Goal: Information Seeking & Learning: Learn about a topic

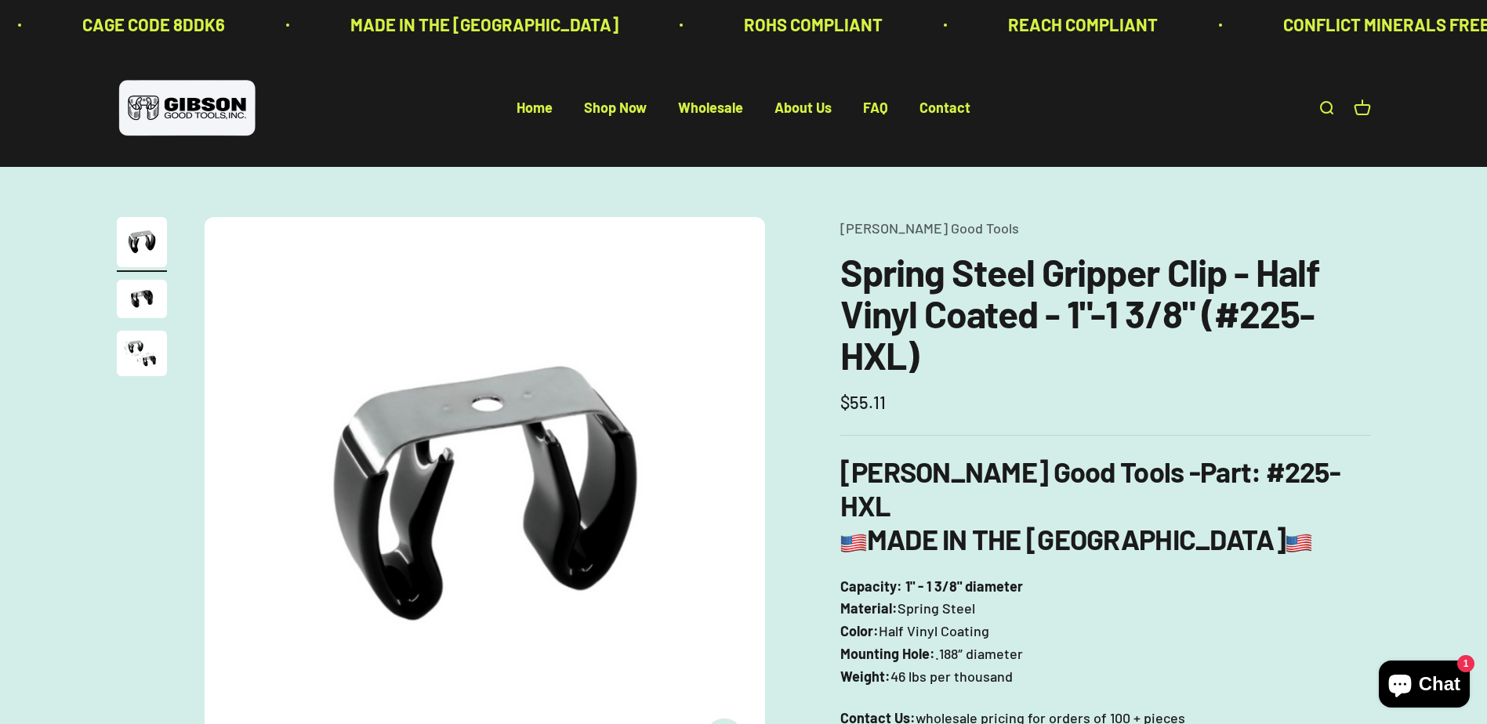
click at [136, 295] on img "Go to item 2" at bounding box center [142, 299] width 50 height 38
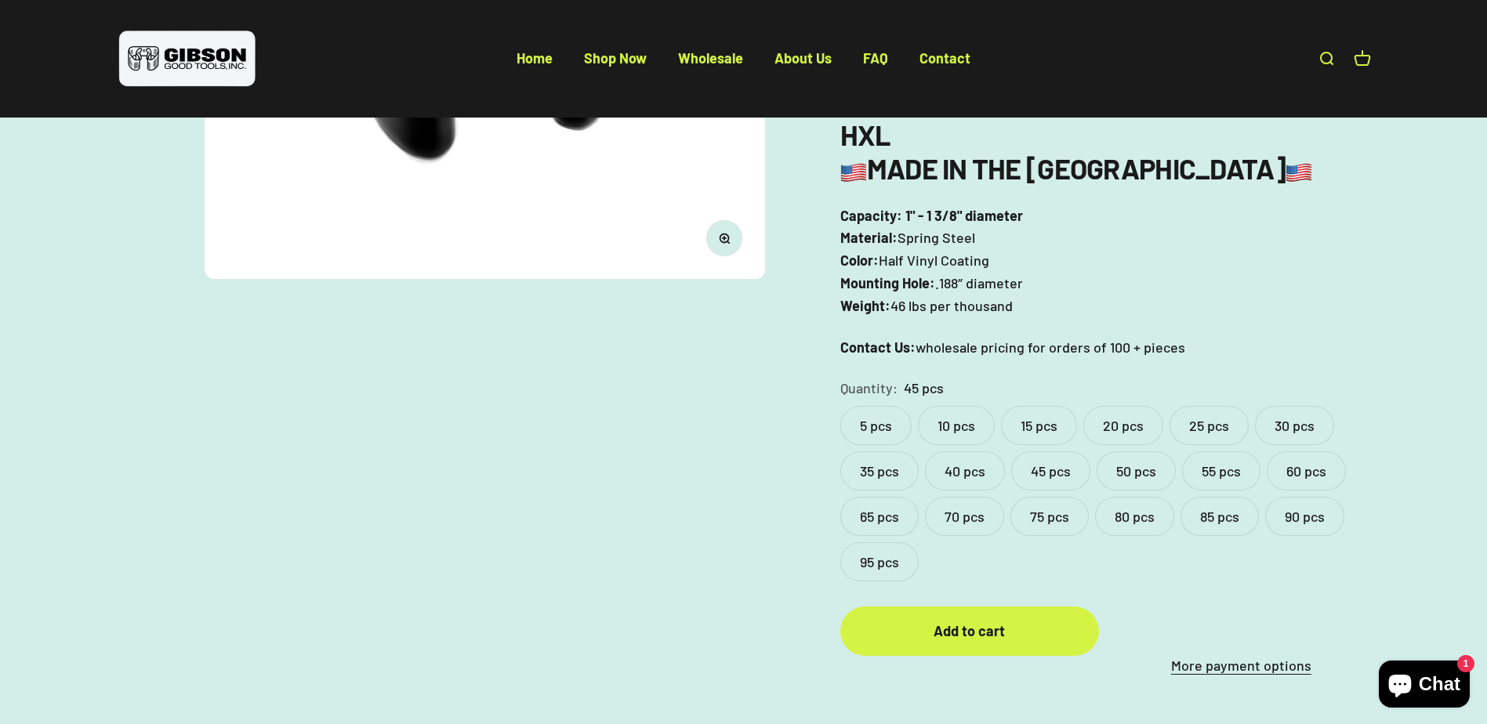
scroll to position [392, 0]
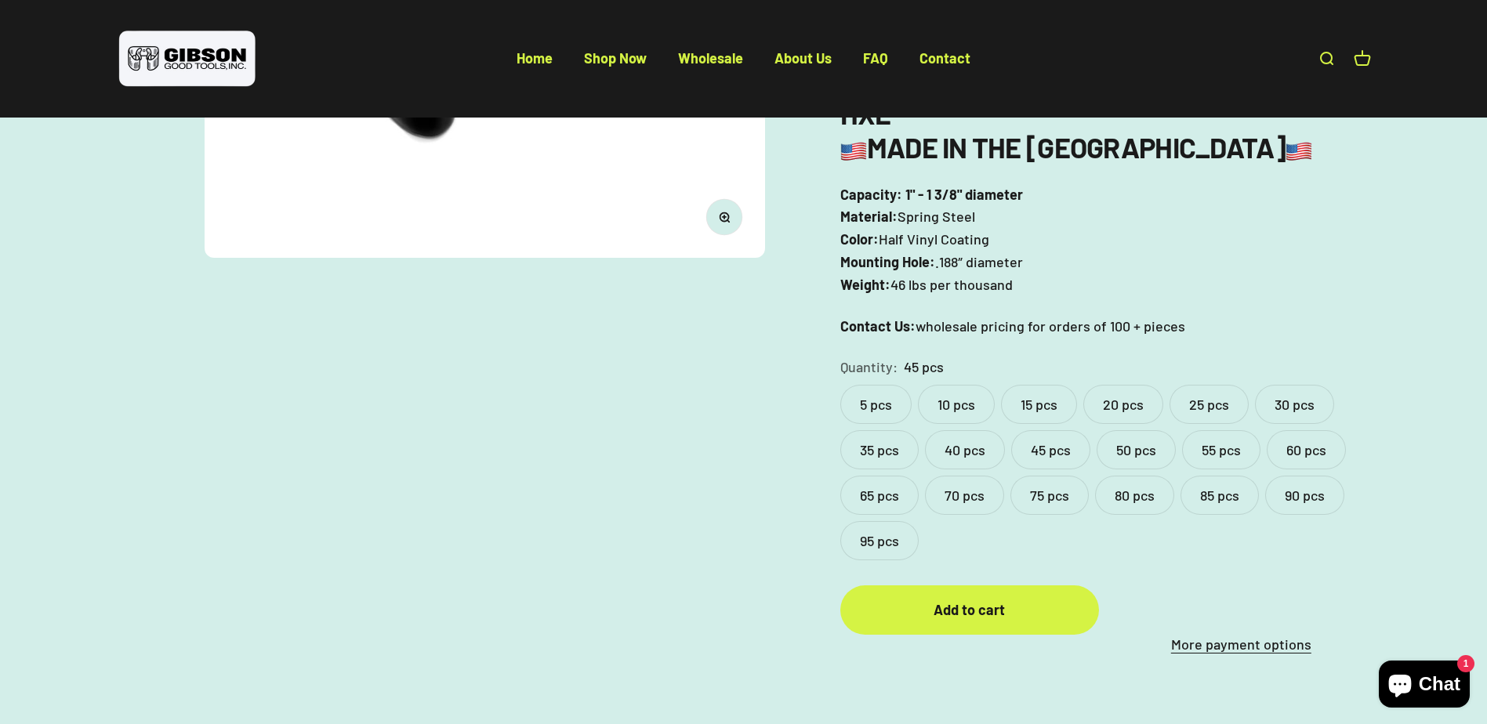
click at [896, 385] on label "5 pcs" at bounding box center [875, 404] width 71 height 39
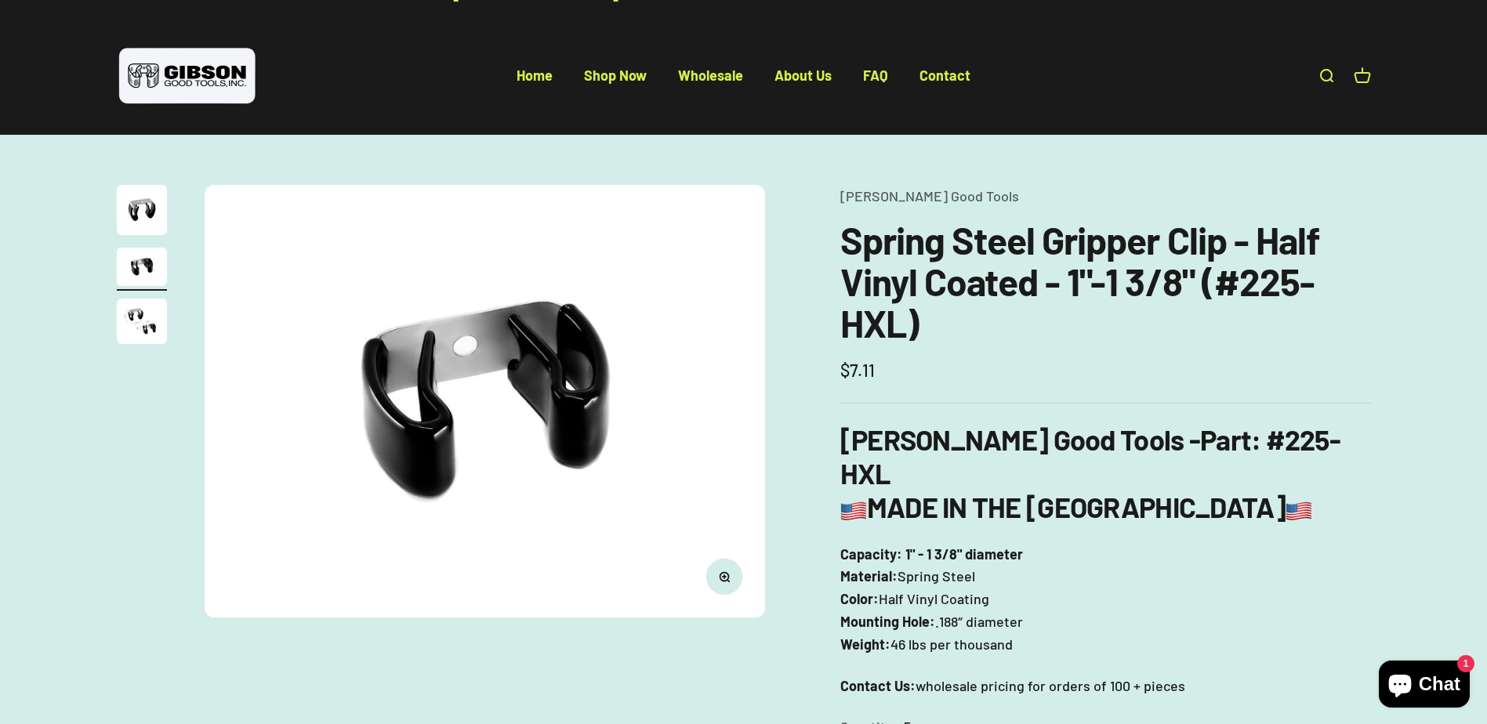
scroll to position [25, 0]
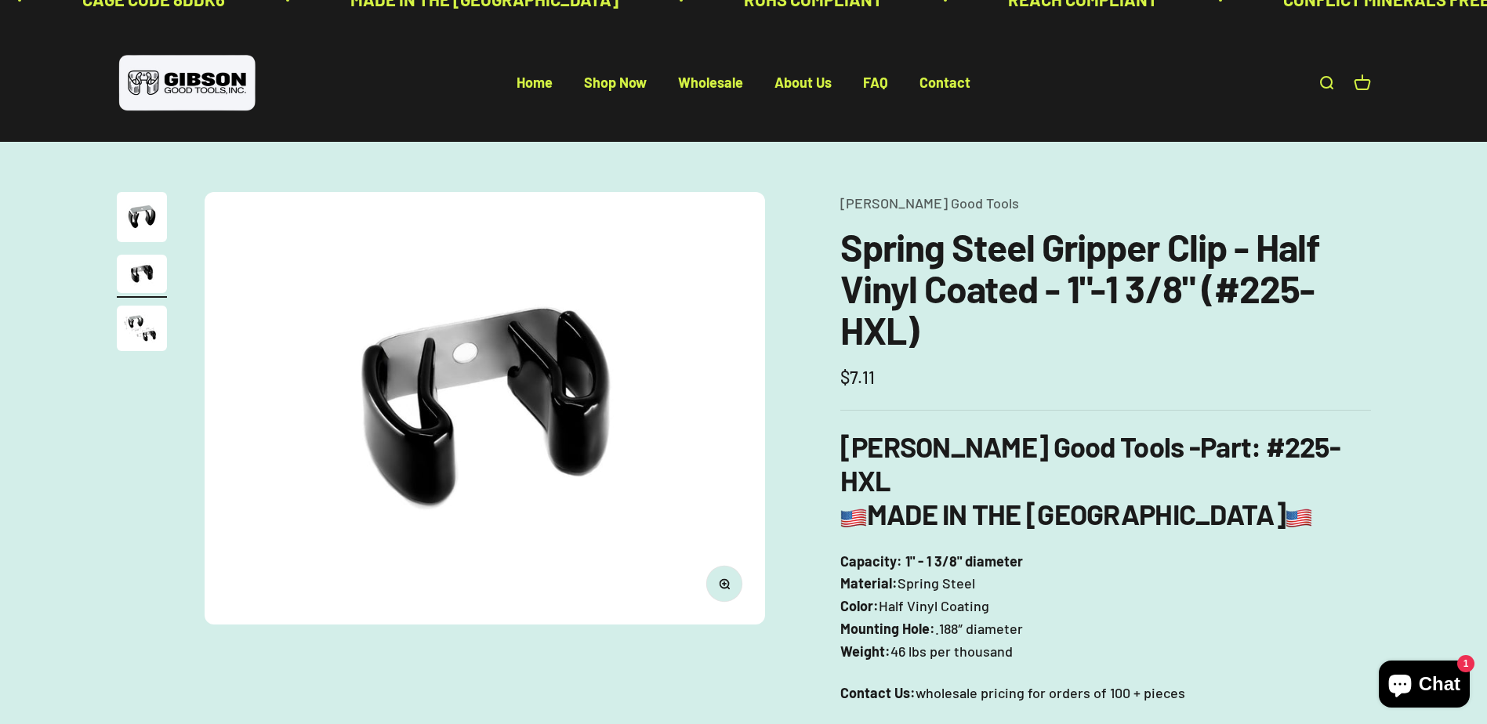
click at [143, 282] on img "Go to item 2" at bounding box center [142, 274] width 50 height 38
click at [137, 310] on img "Go to item 3" at bounding box center [142, 328] width 50 height 45
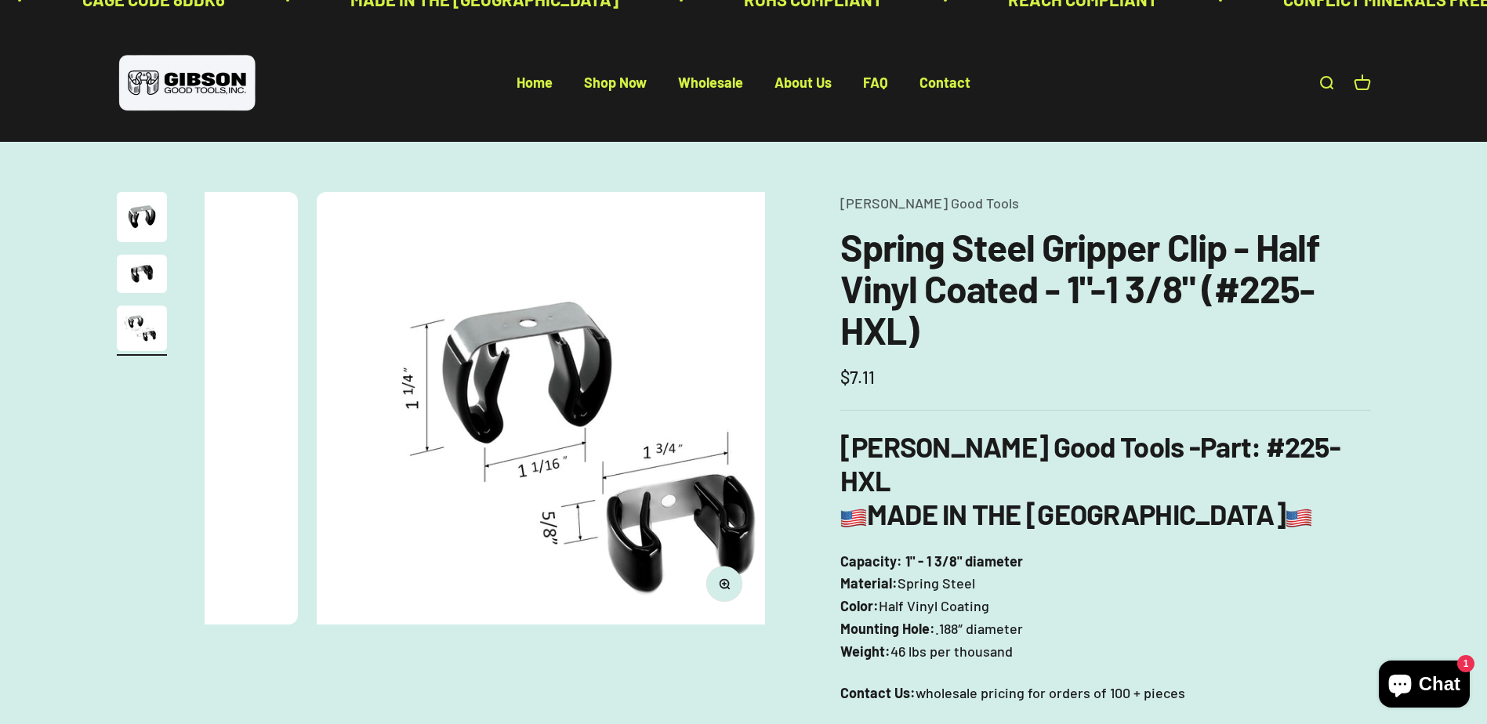
scroll to position [0, 1158]
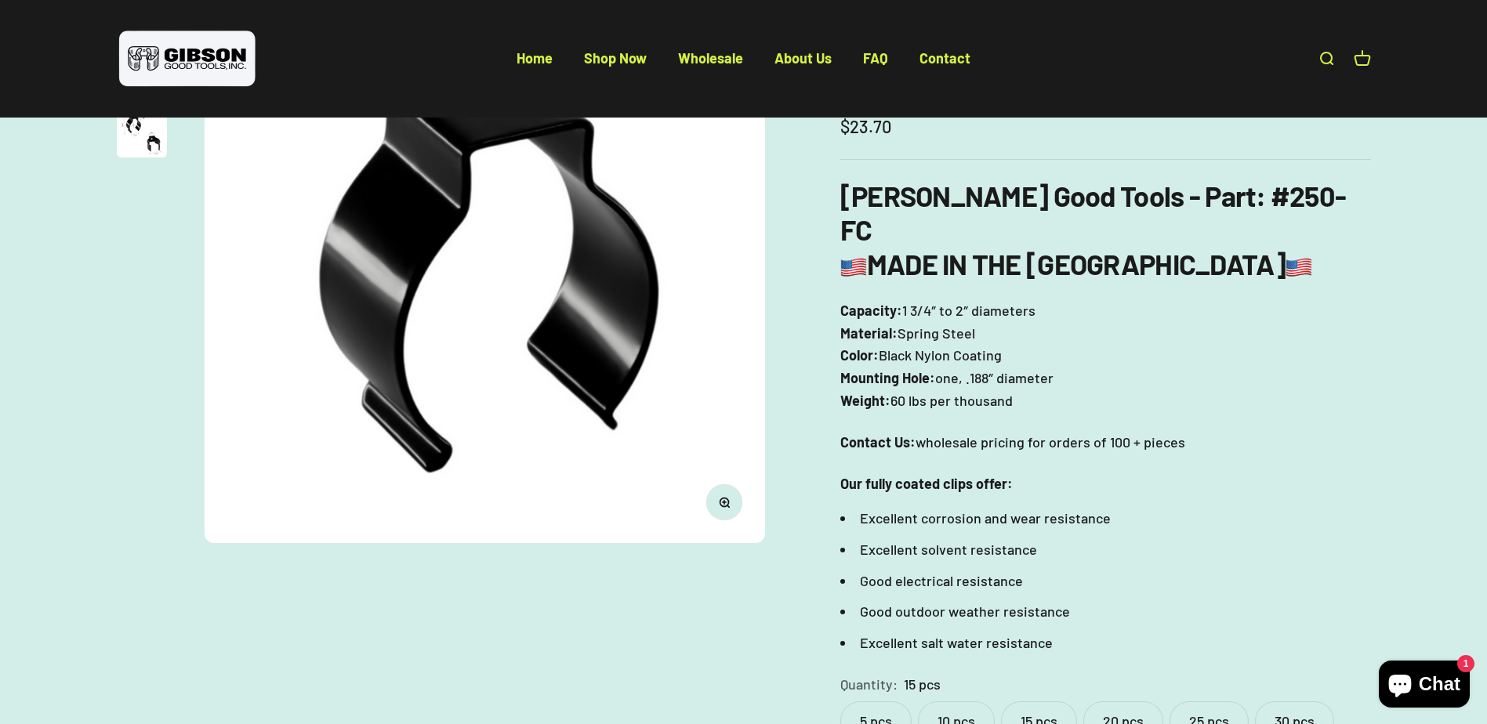
scroll to position [235, 0]
click at [871, 701] on label "5 pcs" at bounding box center [875, 720] width 71 height 39
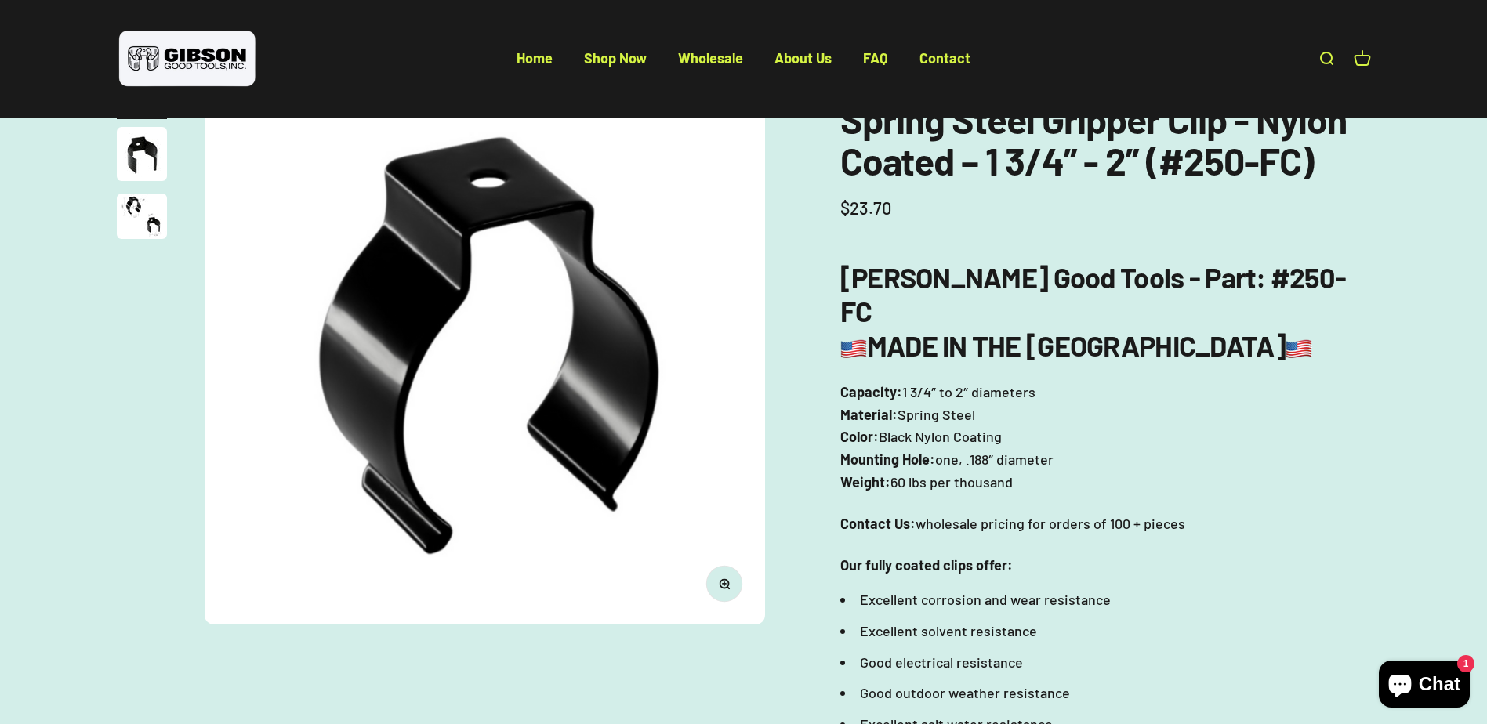
scroll to position [157, 0]
